Goal: Task Accomplishment & Management: Manage account settings

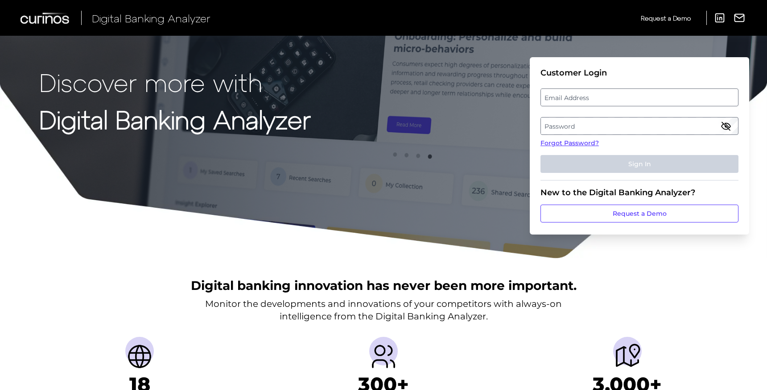
click at [572, 102] on label "Email Address" at bounding box center [639, 97] width 197 height 16
click at [572, 102] on input "email" at bounding box center [640, 97] width 198 height 18
click at [564, 124] on label "Password" at bounding box center [639, 126] width 197 height 16
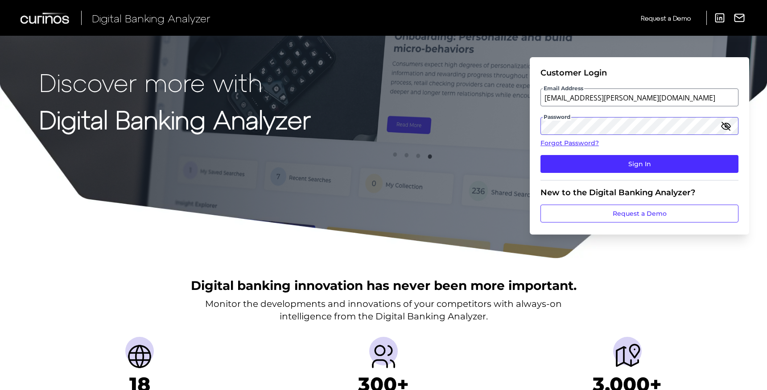
click at [541, 155] on button "Sign In" at bounding box center [640, 164] width 198 height 18
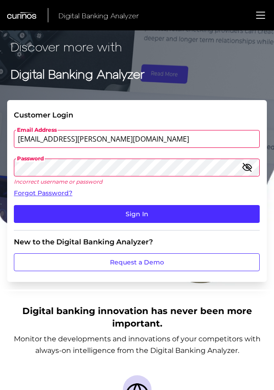
drag, startPoint x: 21, startPoint y: 138, endPoint x: 4, endPoint y: 138, distance: 16.5
click at [6, 138] on div "Discover more with Digital Banking Analyzer Customer Login Email Address [EMAIL…" at bounding box center [137, 145] width 274 height 290
click at [46, 140] on input "[EMAIL_ADDRESS][PERSON_NAME][DOMAIN_NAME]" at bounding box center [136, 139] width 245 height 18
type input "[EMAIL_ADDRESS][PERSON_NAME][DOMAIN_NAME]"
click at [248, 166] on icon "button" at bounding box center [246, 167] width 9 height 6
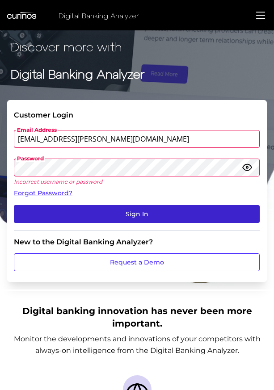
click at [59, 218] on button "Sign In" at bounding box center [136, 214] width 245 height 18
